Goal: Task Accomplishment & Management: Complete application form

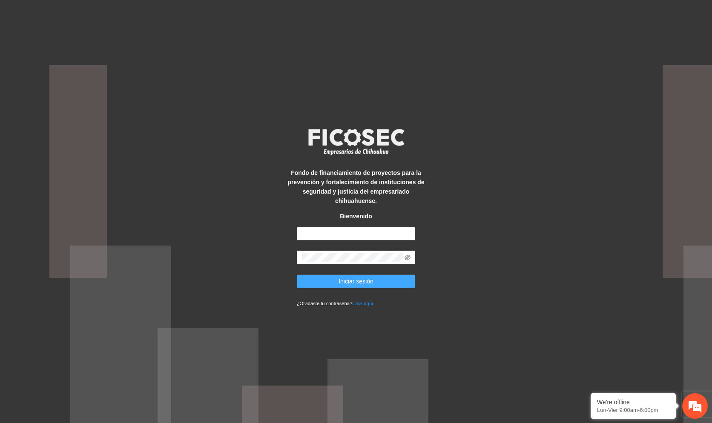
type input "**********"
click at [344, 278] on span "Iniciar sesión" at bounding box center [355, 281] width 35 height 9
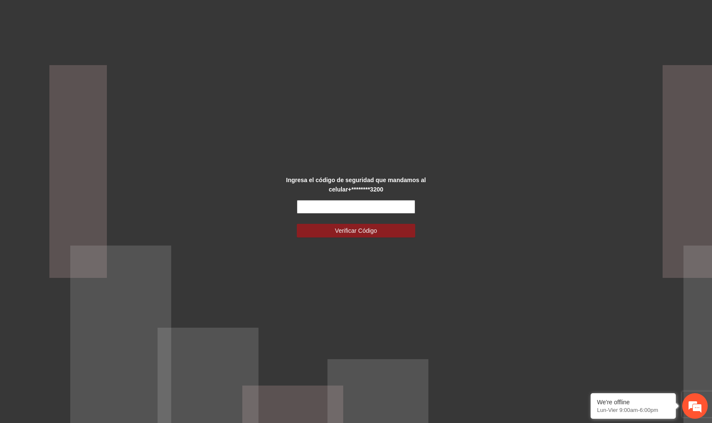
click at [357, 212] on input "text" at bounding box center [356, 207] width 119 height 14
click at [425, 183] on div "Ingresa el código de seguridad que mandamos al celular +********3200" at bounding box center [356, 184] width 148 height 19
click at [386, 204] on input "text" at bounding box center [356, 207] width 119 height 14
type input "******"
click at [297, 224] on button "Verificar Código" at bounding box center [356, 231] width 119 height 14
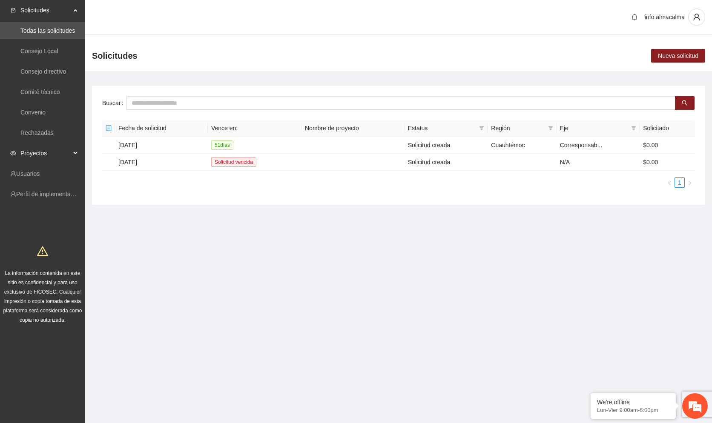
click at [49, 149] on span "Proyectos" at bounding box center [45, 153] width 50 height 17
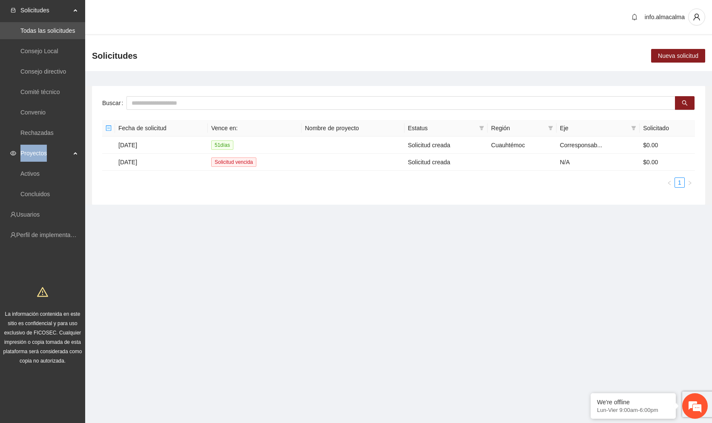
click at [49, 149] on span "Proyectos" at bounding box center [45, 153] width 50 height 17
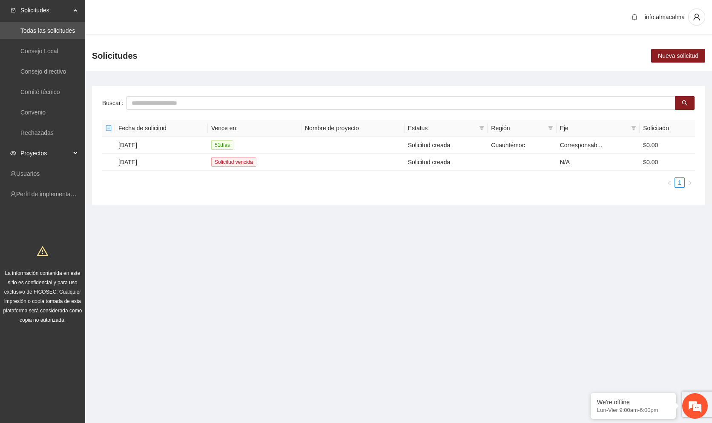
click at [45, 146] on span "Proyectos" at bounding box center [45, 153] width 50 height 17
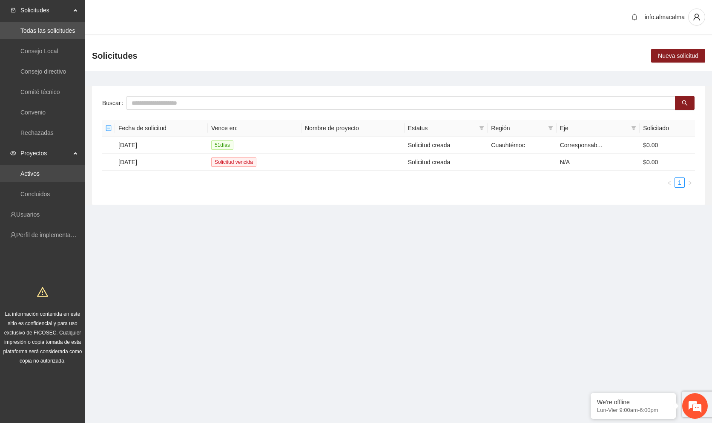
click at [37, 175] on link "Activos" at bounding box center [29, 173] width 19 height 7
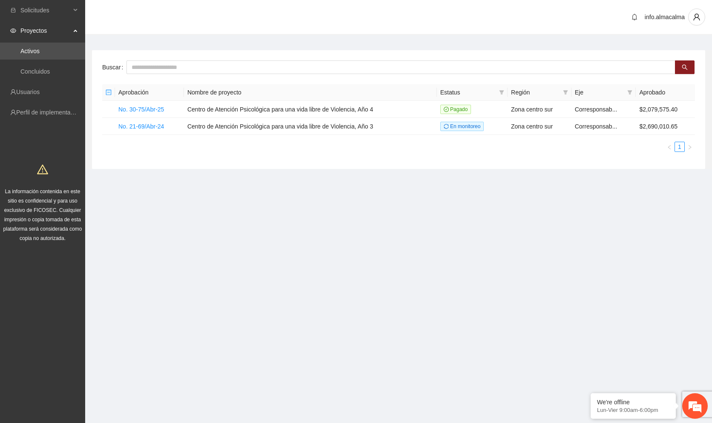
click at [25, 174] on h1 at bounding box center [43, 168] width 82 height 20
click at [139, 123] on link "No. 21-69/Abr-24" at bounding box center [141, 126] width 46 height 7
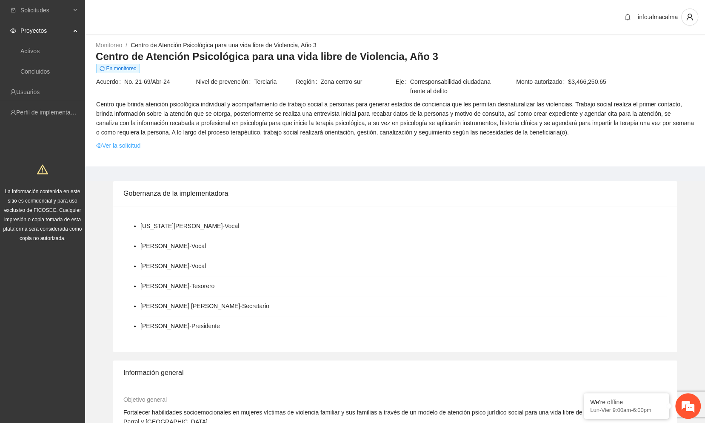
click at [129, 148] on link "Ver la solicitud" at bounding box center [118, 145] width 44 height 9
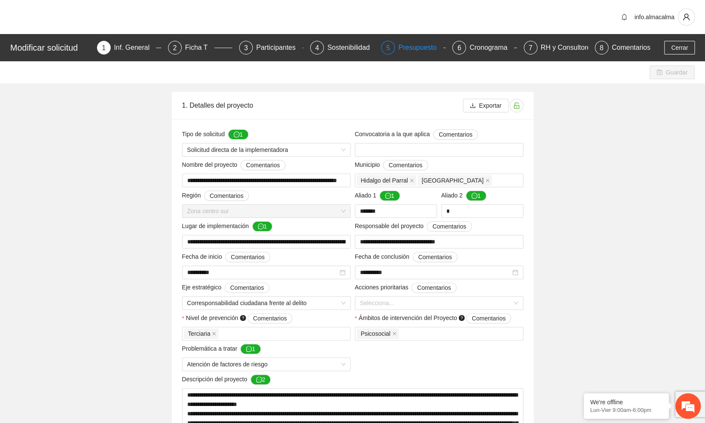
click at [422, 45] on div "Presupuesto" at bounding box center [420, 48] width 45 height 14
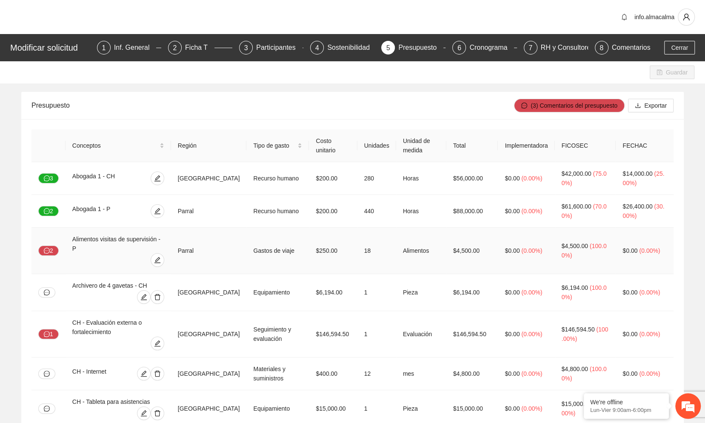
click at [264, 234] on td "Gastos de viaje" at bounding box center [277, 251] width 63 height 46
click at [161, 257] on icon "edit" at bounding box center [157, 260] width 7 height 7
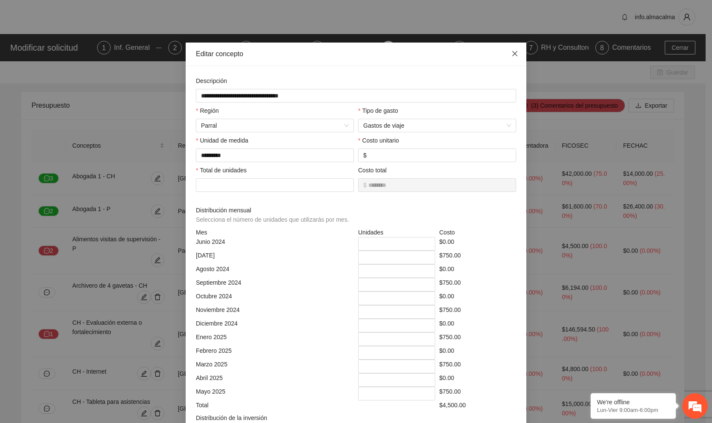
click at [511, 55] on icon "close" at bounding box center [514, 53] width 7 height 7
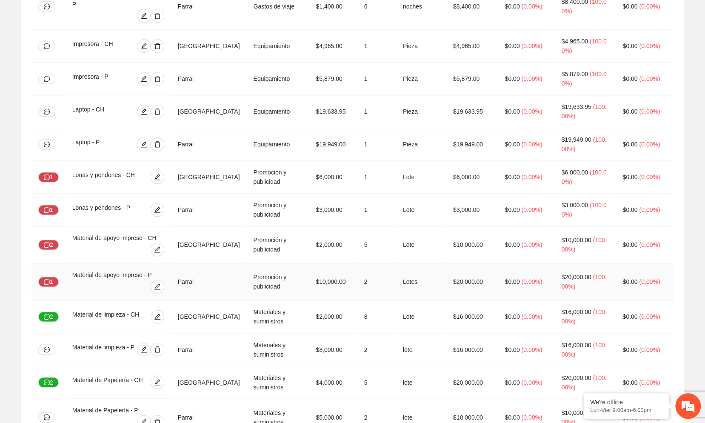
scroll to position [729, 0]
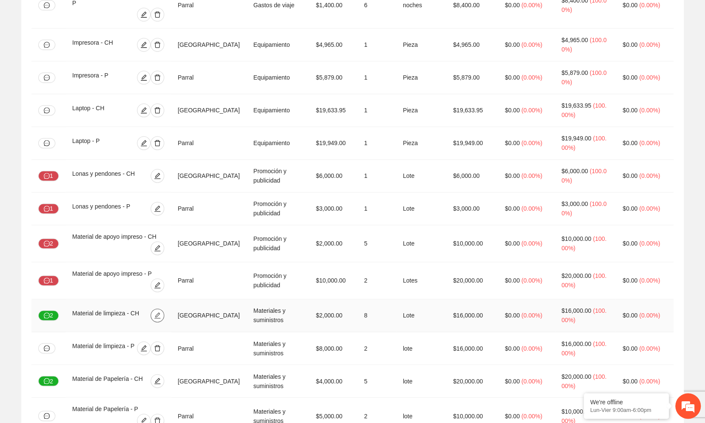
click at [161, 312] on icon "edit" at bounding box center [157, 315] width 7 height 7
type input "*********"
type input "**********"
type input "****"
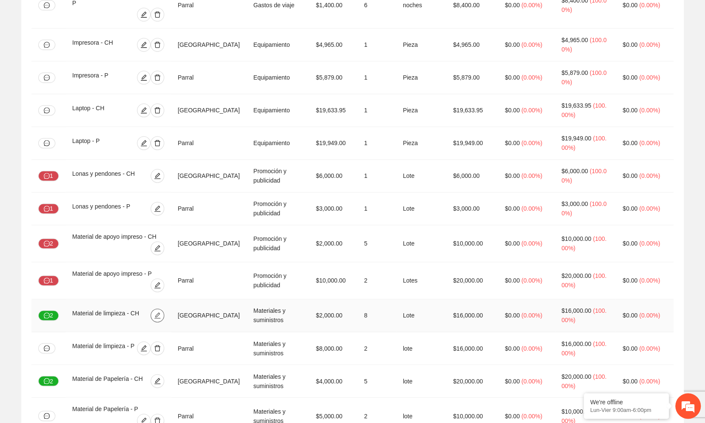
type input "*"
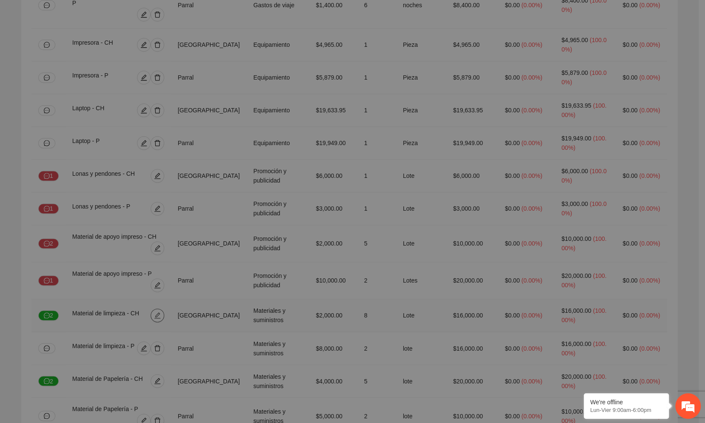
type input "*"
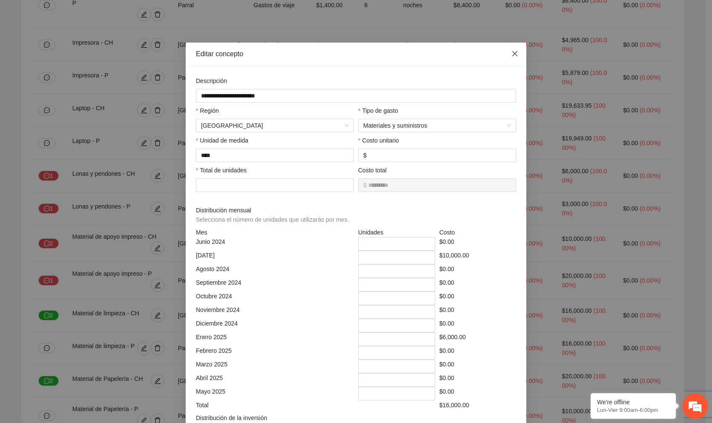
click at [511, 53] on icon "close" at bounding box center [514, 53] width 7 height 7
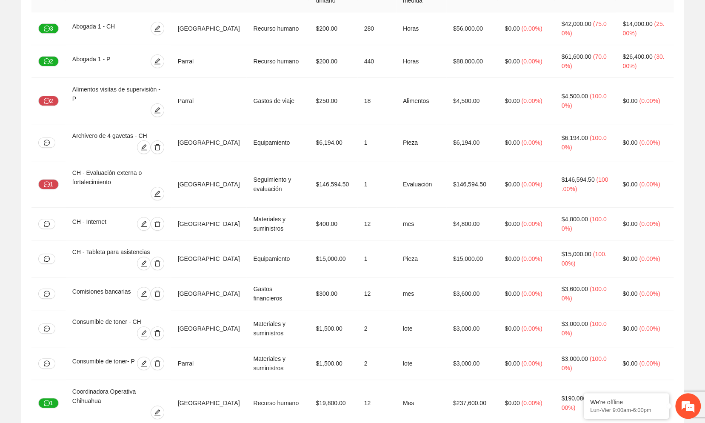
scroll to position [0, 0]
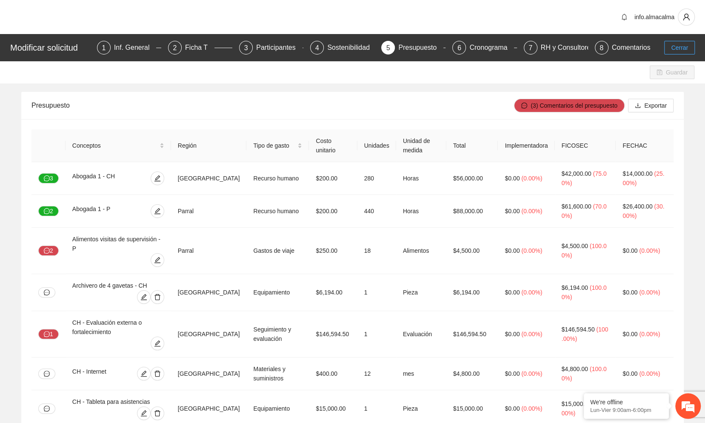
click at [683, 45] on span "Cerrar" at bounding box center [679, 47] width 17 height 9
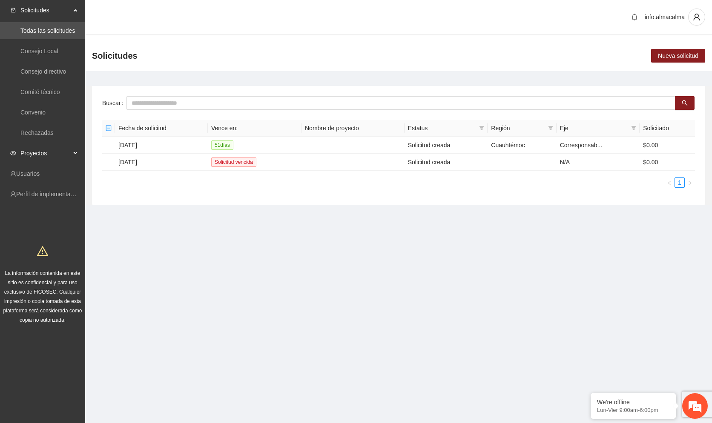
click at [49, 152] on span "Proyectos" at bounding box center [45, 153] width 50 height 17
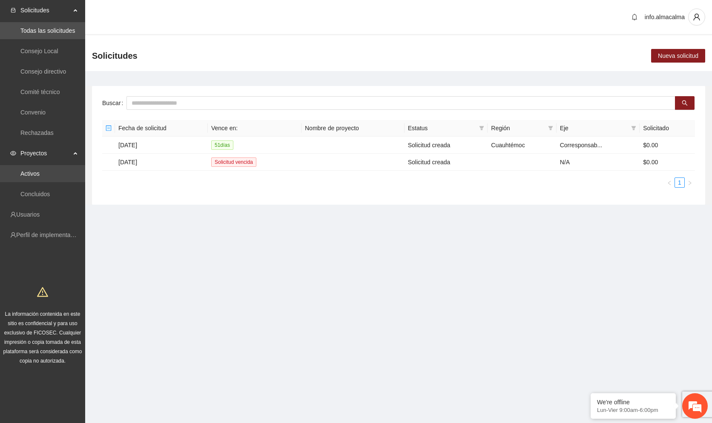
click at [39, 176] on link "Activos" at bounding box center [29, 173] width 19 height 7
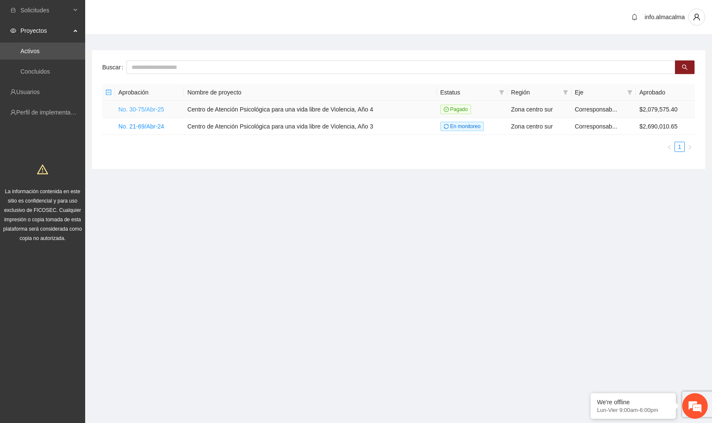
click at [162, 109] on link "No. 30-75/Abr-25" at bounding box center [141, 109] width 46 height 7
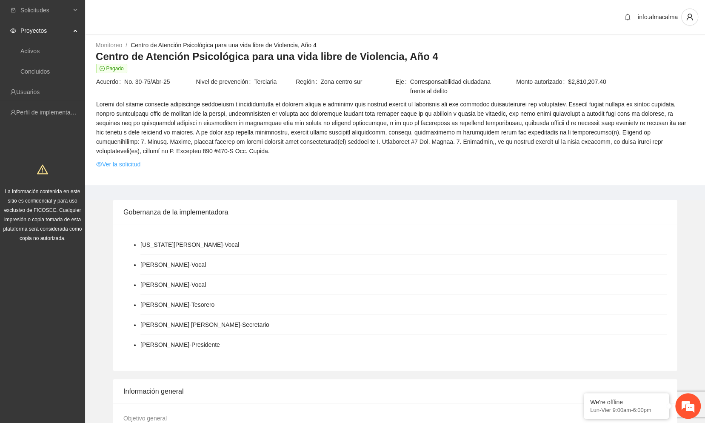
click at [134, 160] on link "Ver la solicitud" at bounding box center [118, 164] width 44 height 9
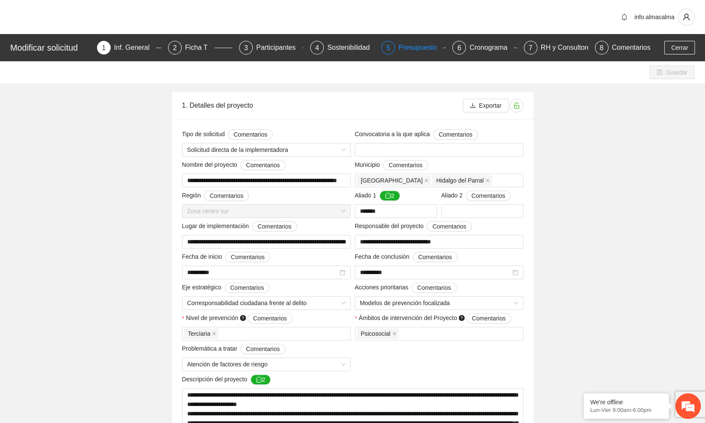
click at [420, 49] on div "Presupuesto" at bounding box center [420, 48] width 45 height 14
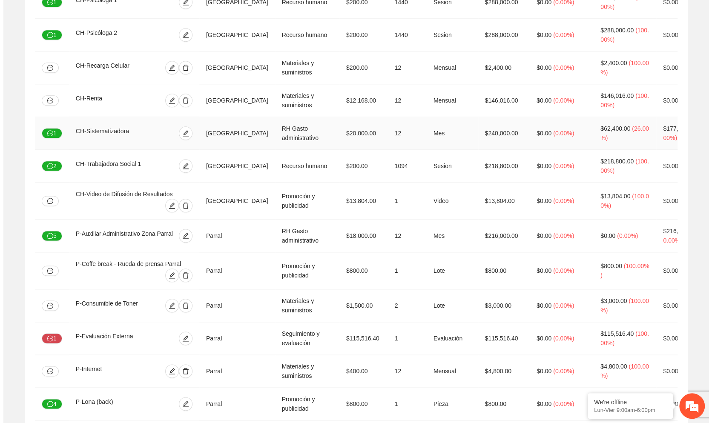
scroll to position [619, 0]
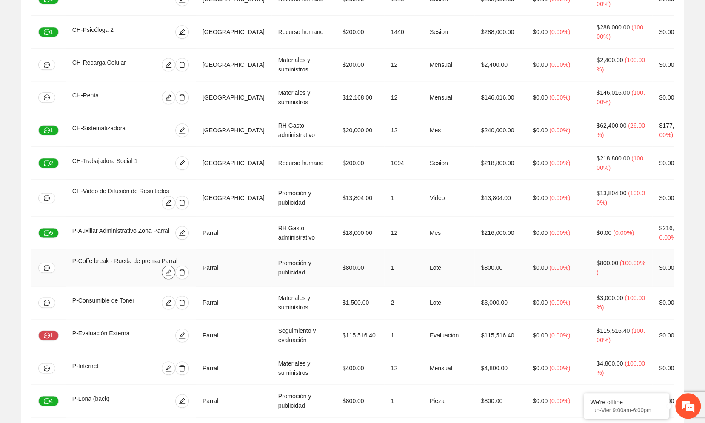
click at [172, 269] on icon "edit" at bounding box center [168, 272] width 7 height 7
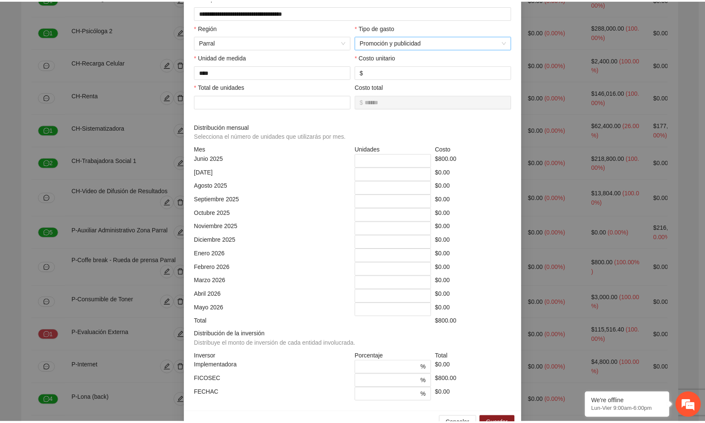
scroll to position [0, 0]
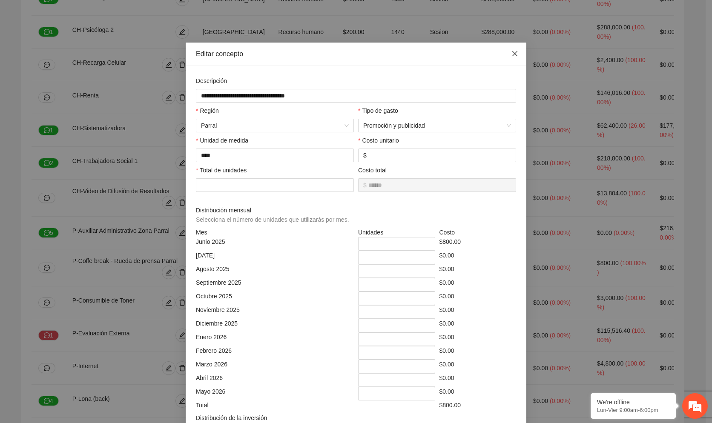
click at [514, 57] on icon "close" at bounding box center [514, 53] width 7 height 7
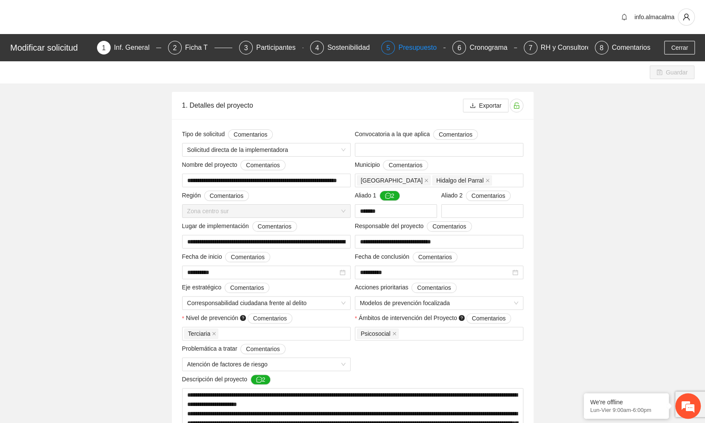
click at [426, 49] on div "Presupuesto" at bounding box center [420, 48] width 45 height 14
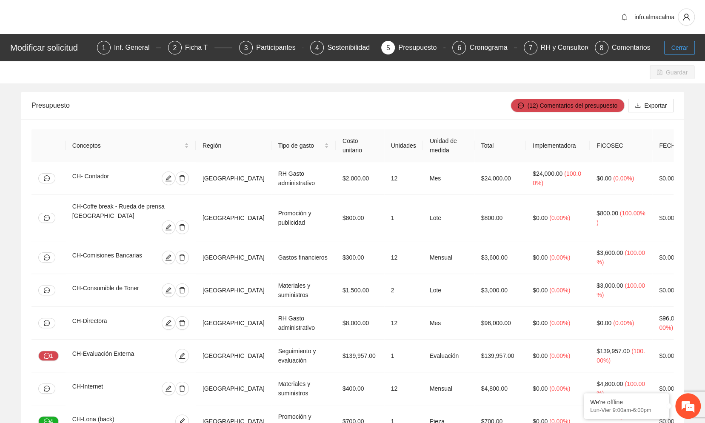
click at [679, 45] on span "Cerrar" at bounding box center [679, 47] width 17 height 9
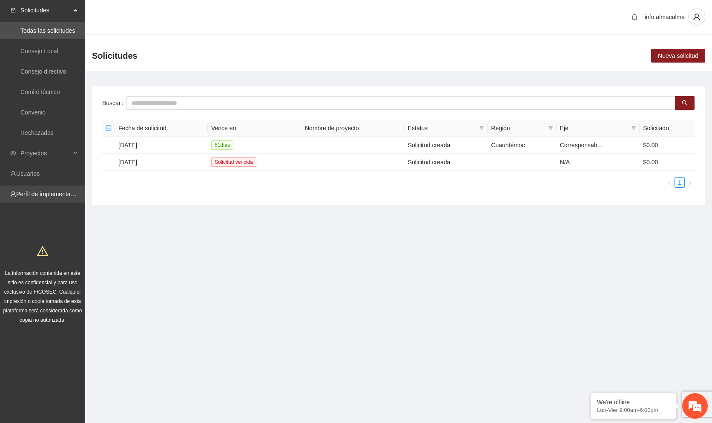
click at [63, 195] on link "Perfil de implementadora" at bounding box center [49, 194] width 66 height 7
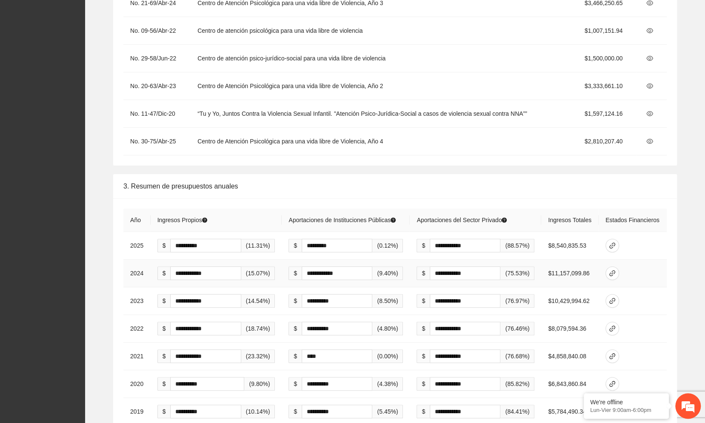
scroll to position [2208, 0]
click at [615, 242] on icon "link" at bounding box center [612, 245] width 7 height 7
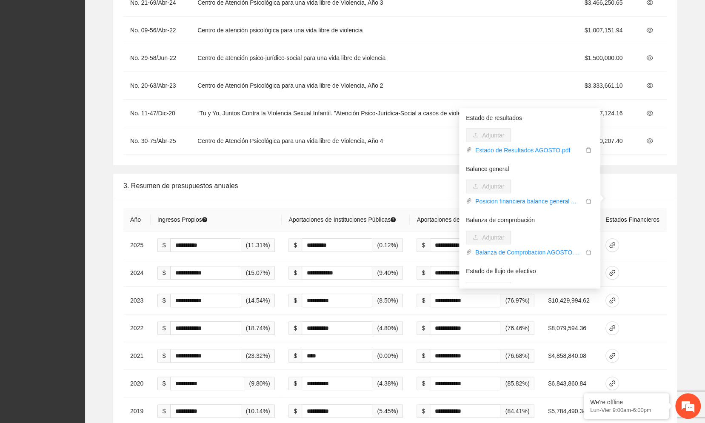
click at [686, 243] on div "**********" at bounding box center [395, 309] width 606 height 271
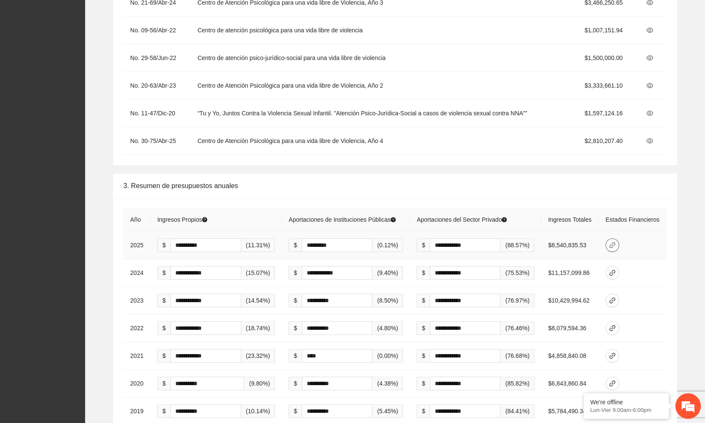
click at [615, 242] on icon "link" at bounding box center [612, 245] width 7 height 7
click at [614, 270] on icon "link" at bounding box center [612, 273] width 6 height 6
click at [682, 298] on div "**********" at bounding box center [395, 309] width 606 height 271
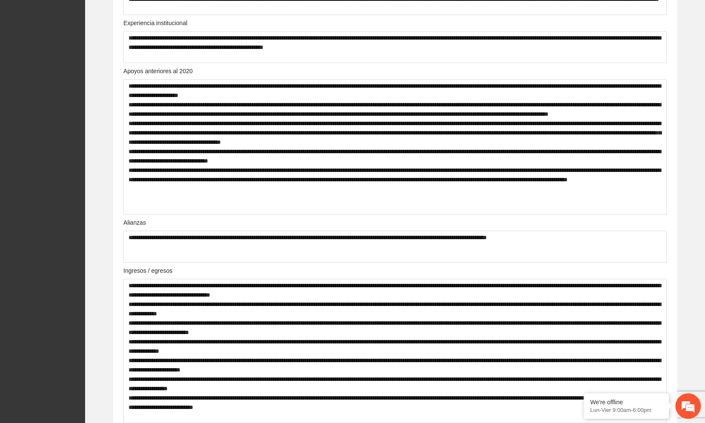
scroll to position [0, 0]
